Goal: Communication & Community: Participate in discussion

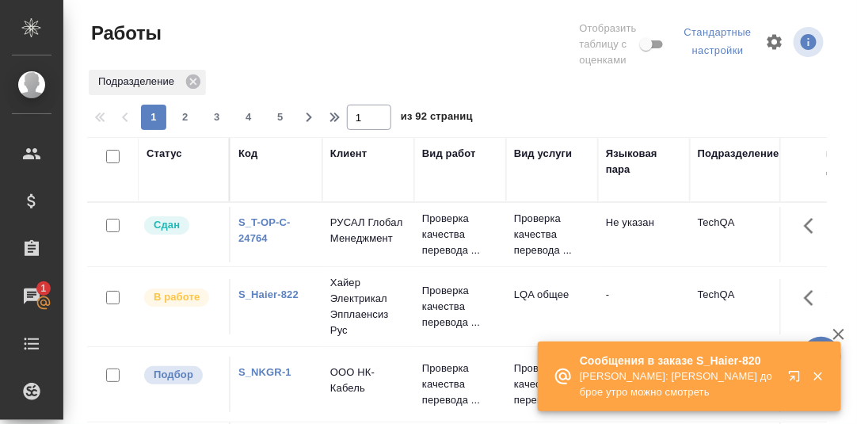
click at [797, 376] on icon "button" at bounding box center [797, 379] width 19 height 19
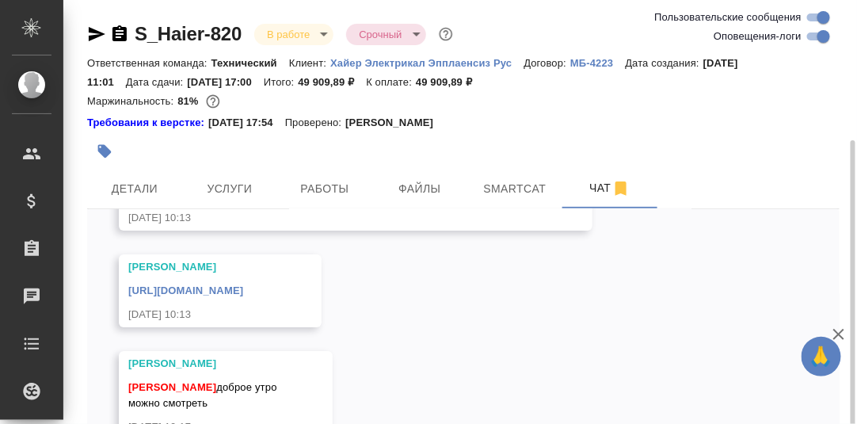
scroll to position [78, 0]
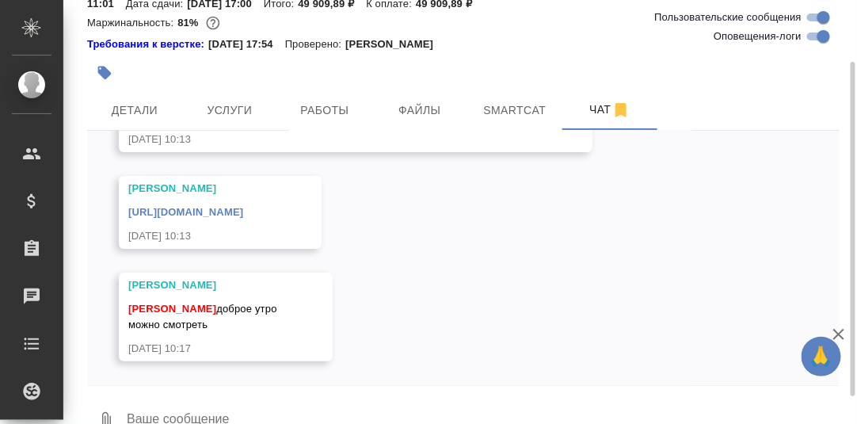
click at [216, 411] on textarea at bounding box center [482, 421] width 715 height 54
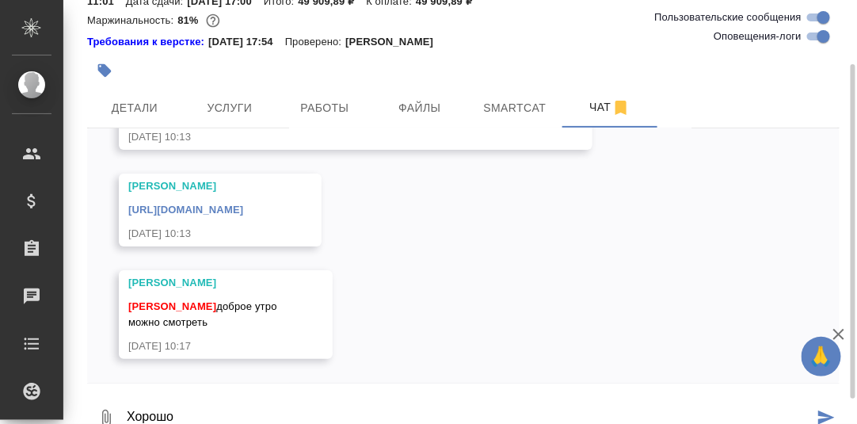
type textarea "Хорошо"
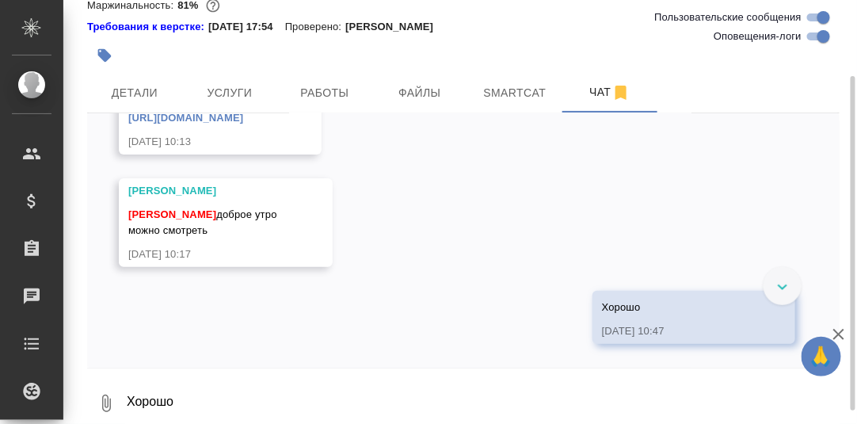
scroll to position [17708, 0]
